Goal: Check status: Check status

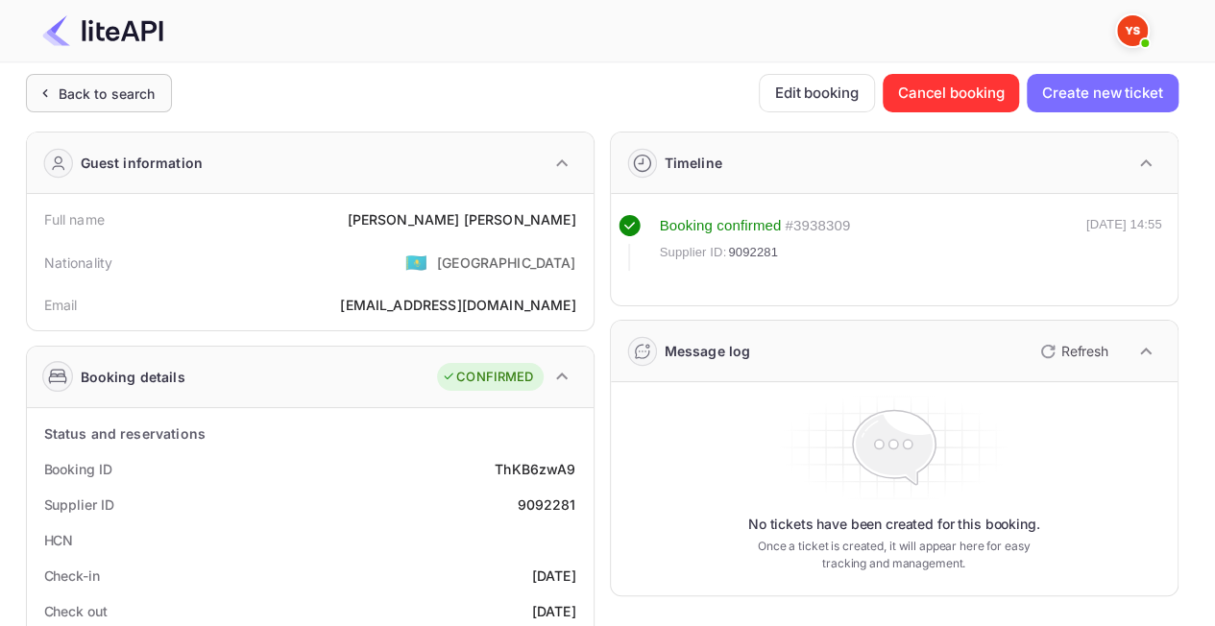
click at [89, 94] on div "Back to search" at bounding box center [107, 94] width 97 height 20
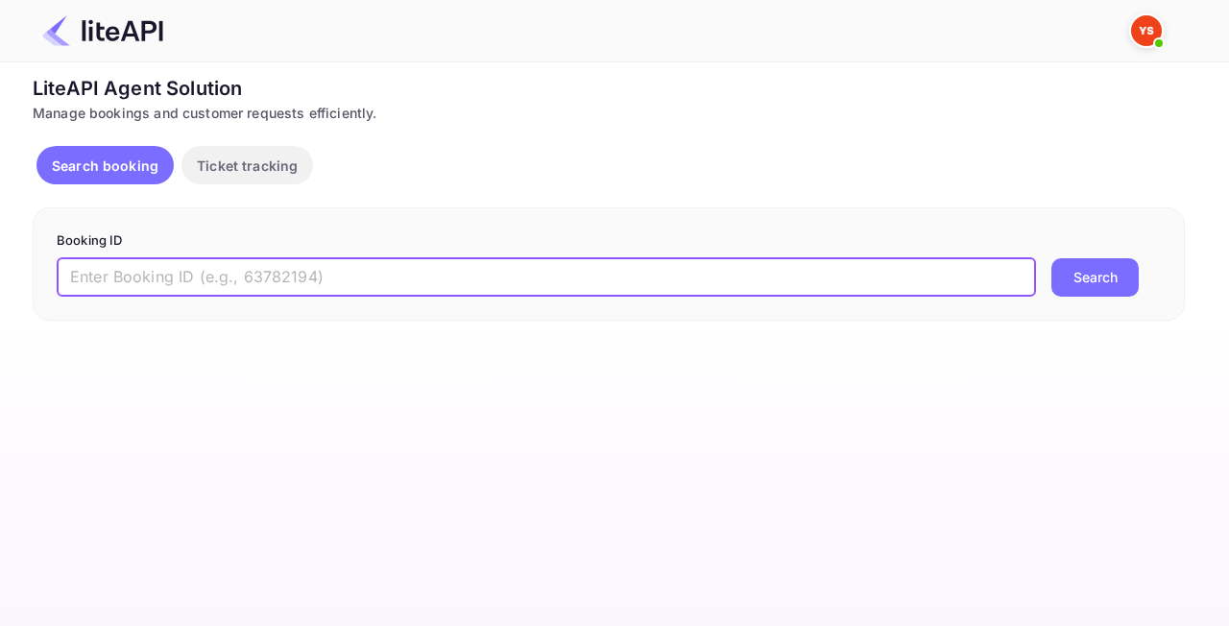
click at [266, 267] on input "text" at bounding box center [546, 277] width 979 height 38
paste input "8734544"
type input "8734544"
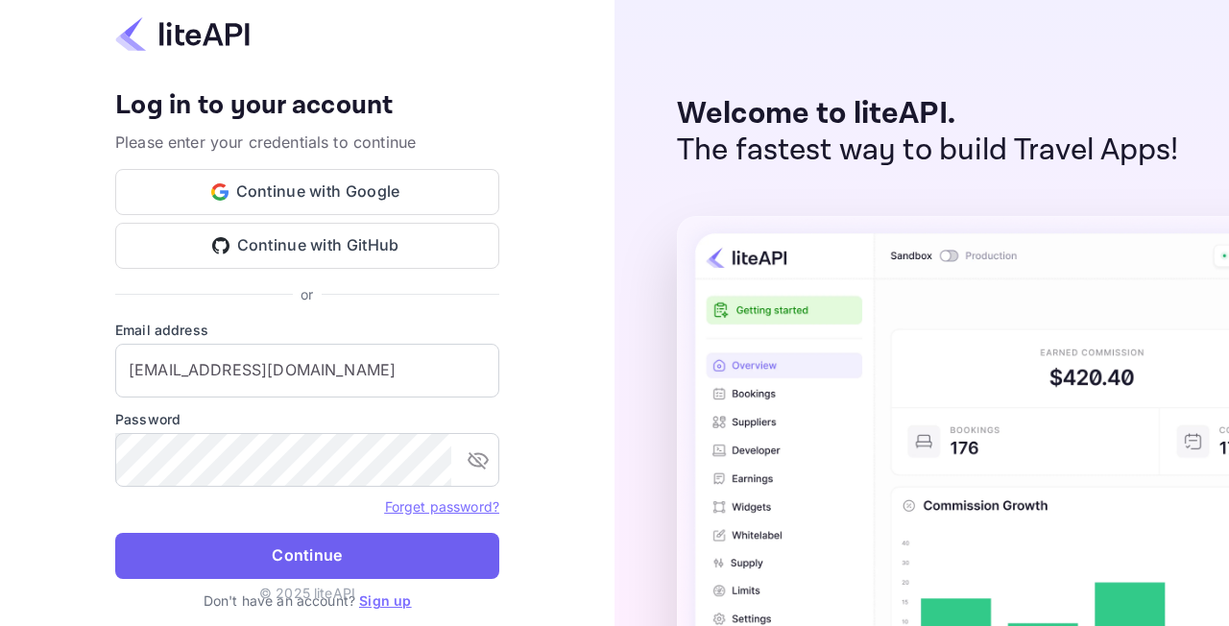
click at [340, 548] on button "Continue" at bounding box center [307, 556] width 384 height 46
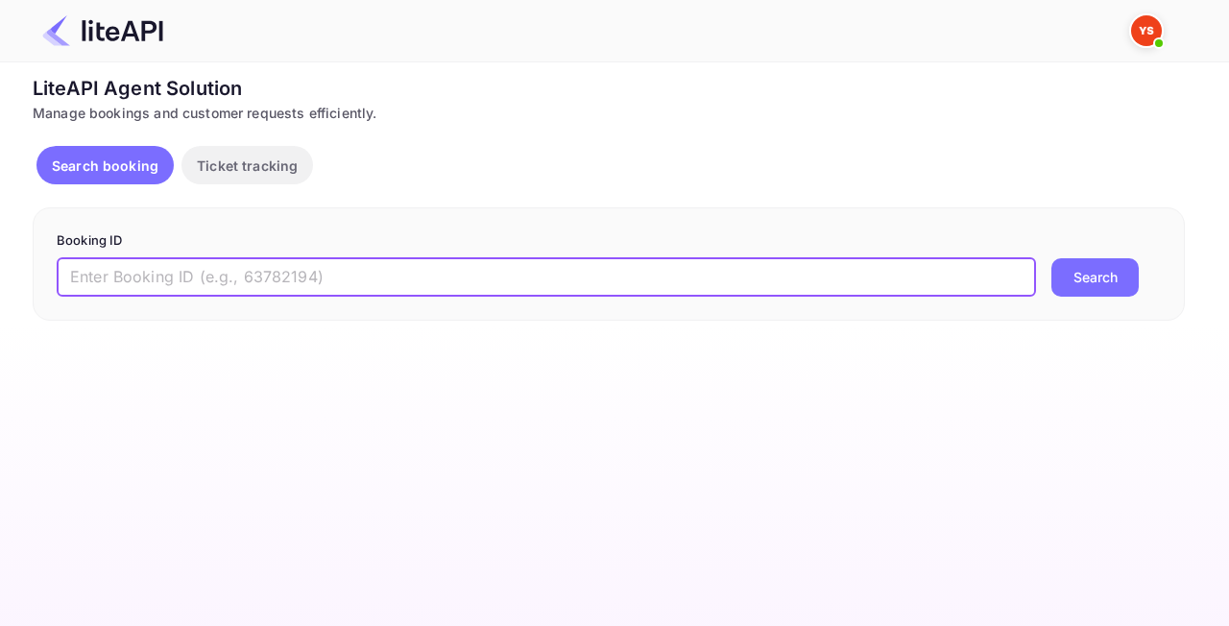
click at [382, 282] on input "text" at bounding box center [546, 277] width 979 height 38
paste input "8734544"
type input "8734544"
click at [1089, 275] on button "Search" at bounding box center [1094, 277] width 87 height 38
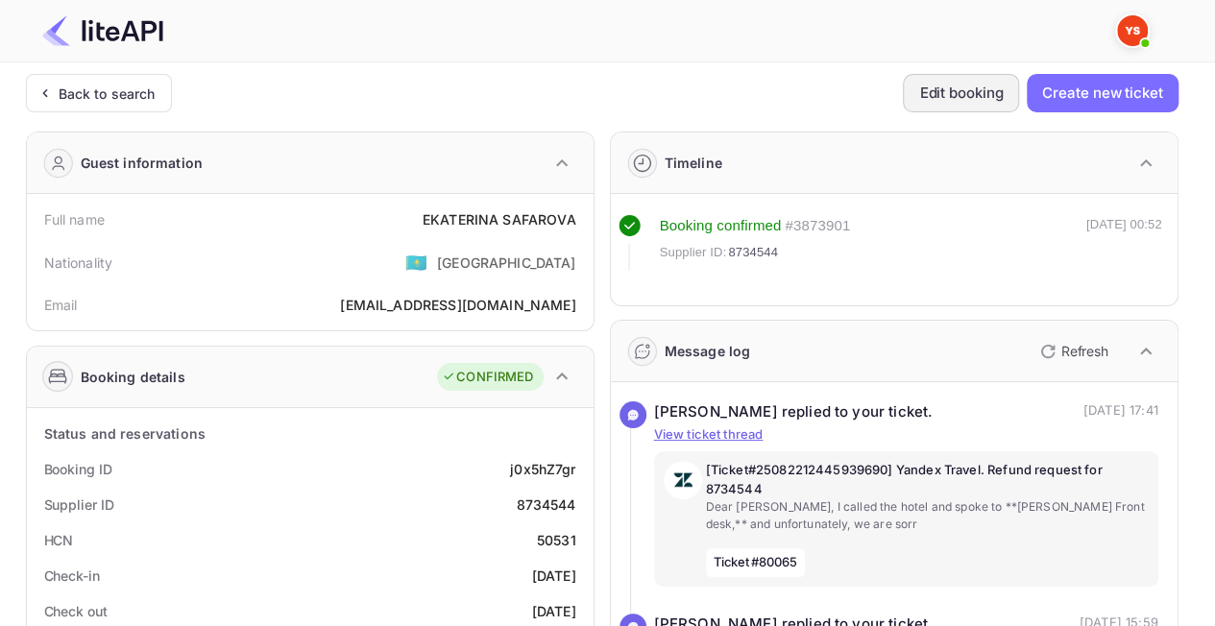
click at [988, 102] on button "Edit booking" at bounding box center [960, 93] width 116 height 38
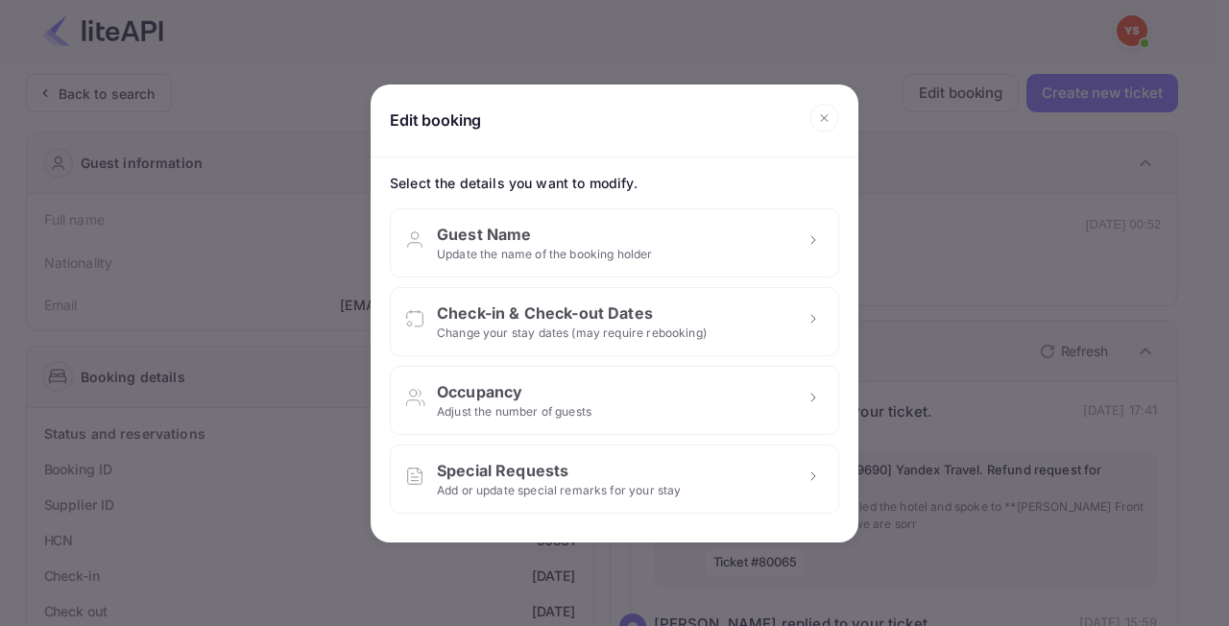
click at [958, 348] on div "Edit booking Select the details you want to modify. Guest Name Update the name …" at bounding box center [614, 313] width 1229 height 626
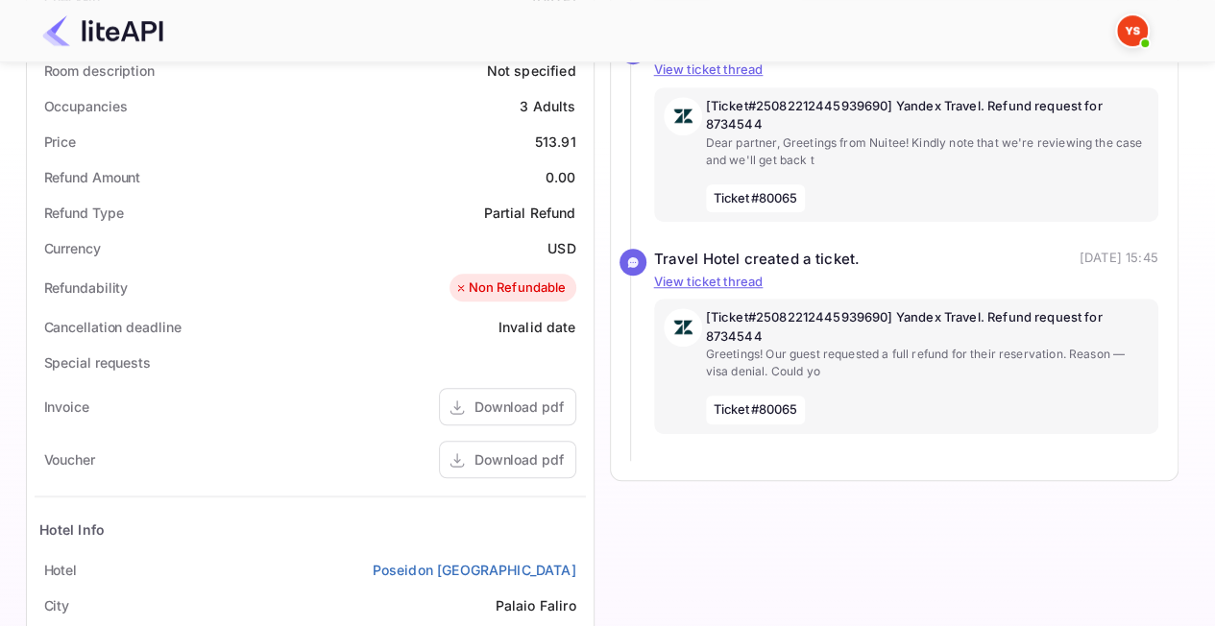
scroll to position [839, 0]
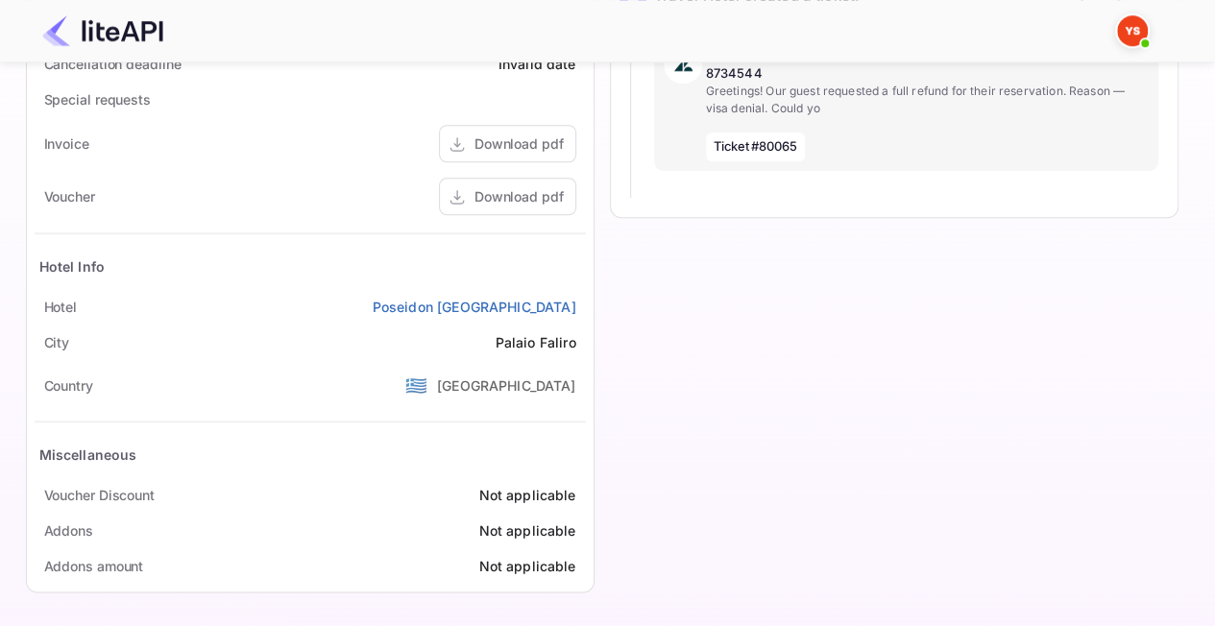
drag, startPoint x: 0, startPoint y: 124, endPoint x: 38, endPoint y: 94, distance: 48.6
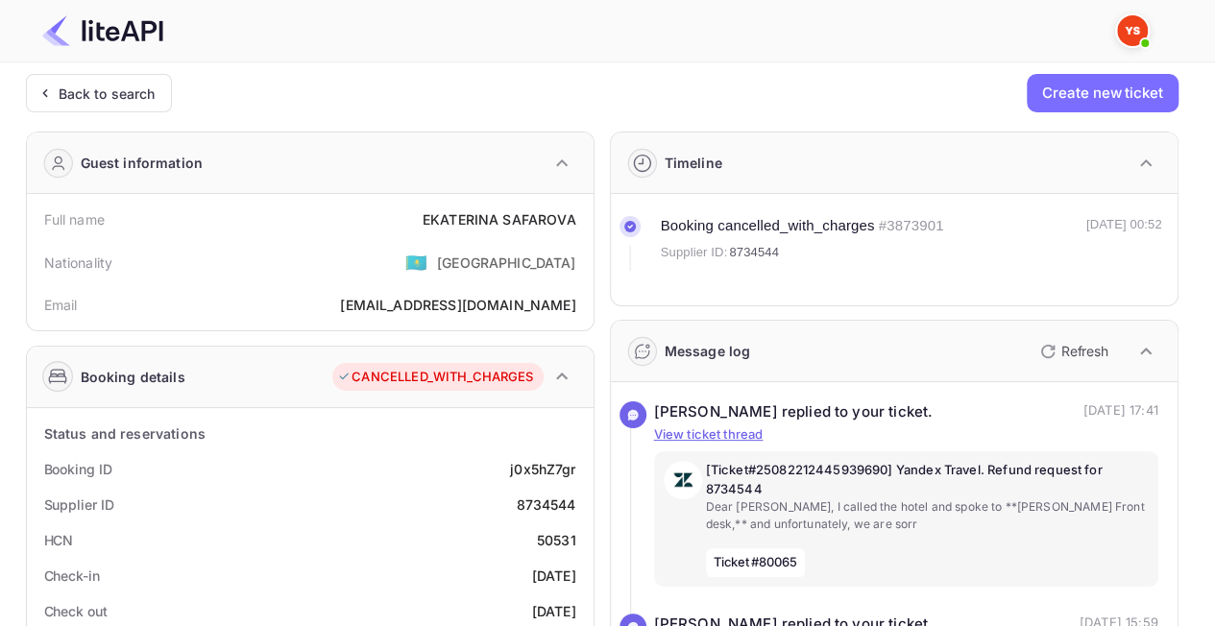
click at [536, 371] on div "CANCELLED_WITH_CHARGES" at bounding box center [437, 377] width 210 height 29
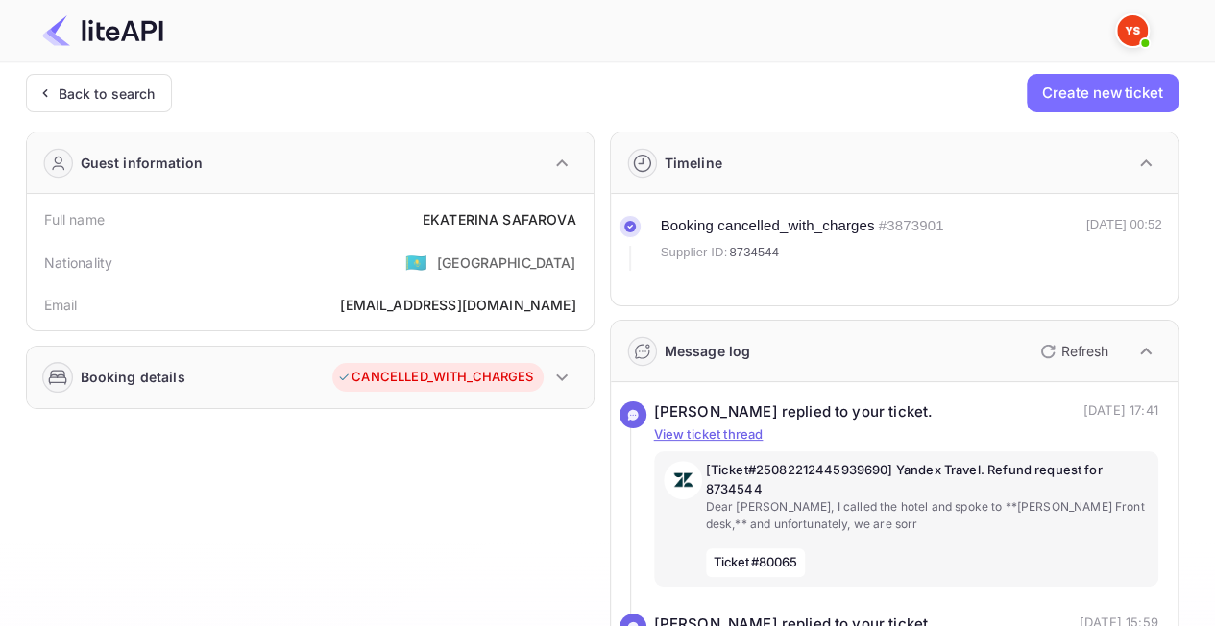
click at [547, 371] on button "button" at bounding box center [561, 377] width 33 height 33
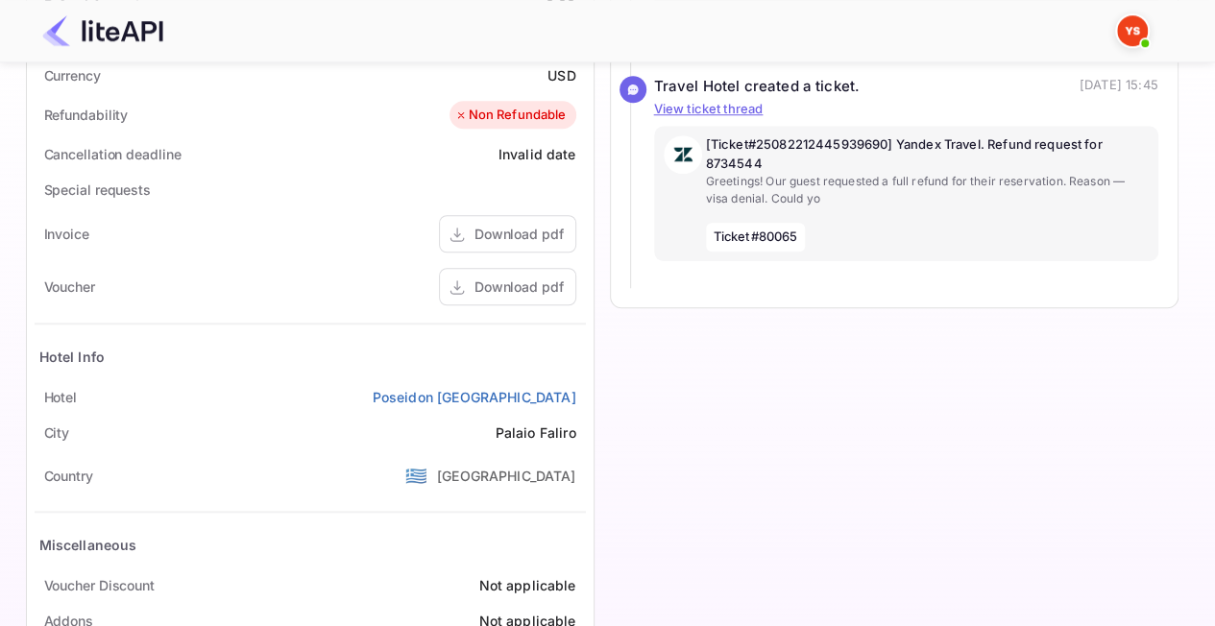
scroll to position [839, 0]
